Goal: Check status: Check status

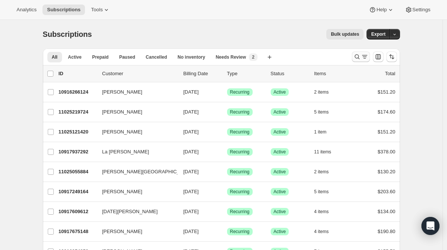
click at [360, 56] on icon "Search and filter results" at bounding box center [357, 57] width 8 height 8
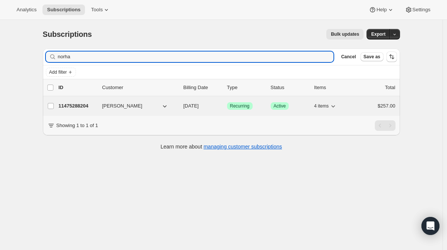
type input "norha"
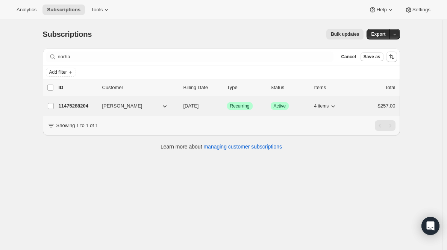
click at [79, 107] on p "11475288204" at bounding box center [78, 106] width 38 height 8
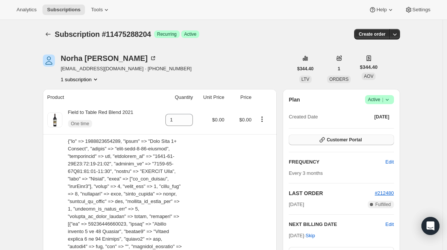
click at [370, 137] on button "Customer Portal" at bounding box center [340, 139] width 105 height 11
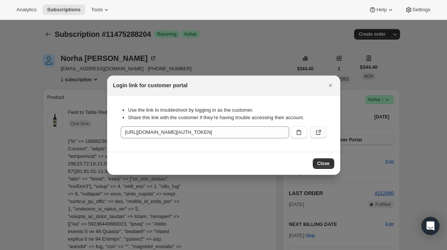
click at [320, 133] on icon ":rcd:" at bounding box center [318, 132] width 8 height 8
click at [142, 34] on div at bounding box center [223, 125] width 447 height 250
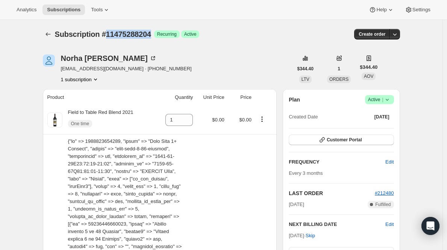
click at [142, 34] on span "Subscription #11475288204" at bounding box center [103, 34] width 96 height 8
click at [142, 33] on span "Subscription #11475288204" at bounding box center [103, 34] width 96 height 8
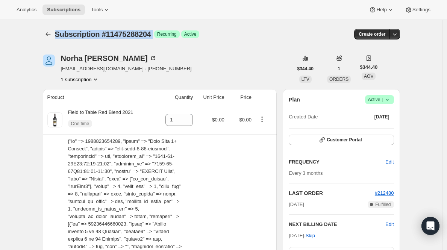
copy span "Subscription #11475288204"
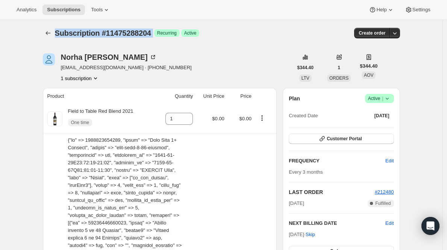
scroll to position [2, 0]
